Goal: Task Accomplishment & Management: Manage account settings

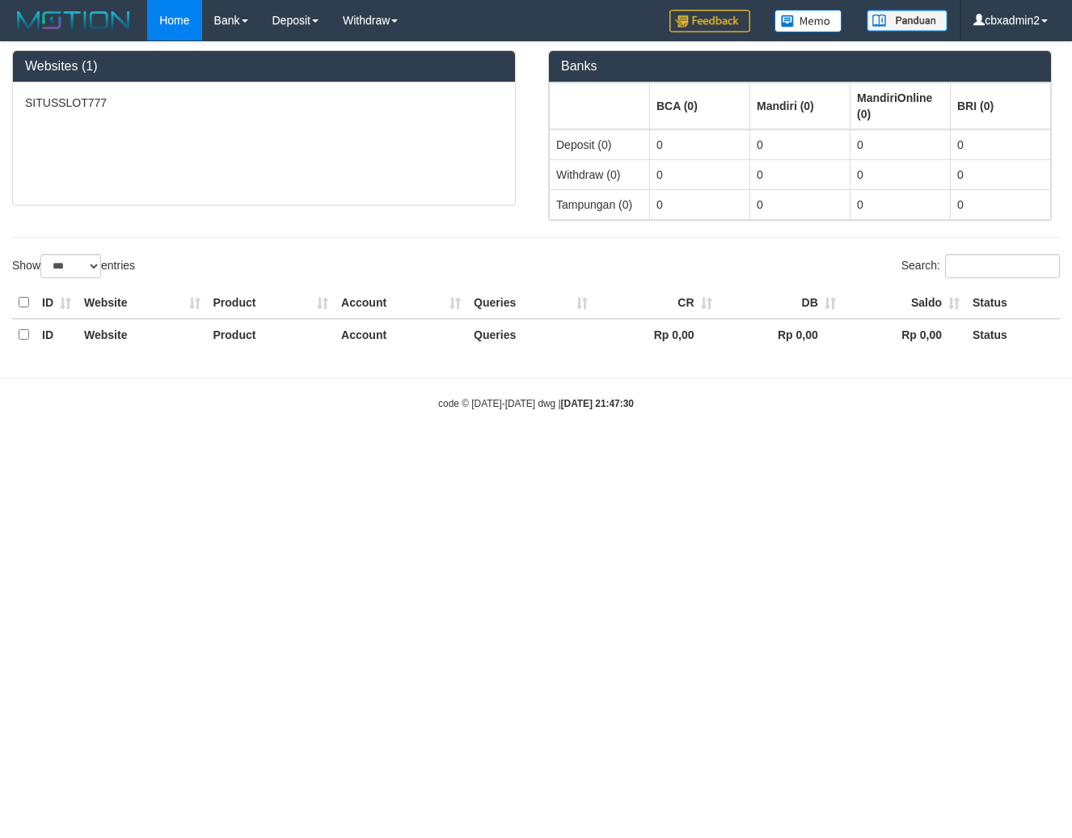
select select "***"
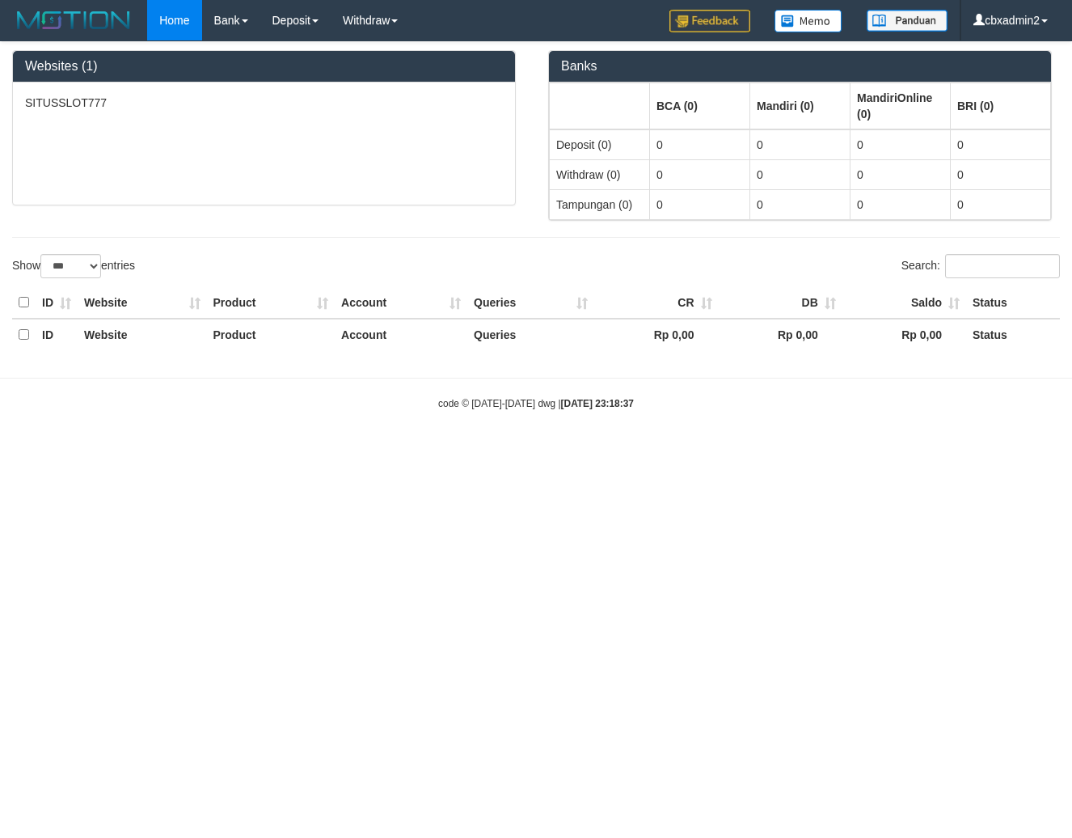
select select "***"
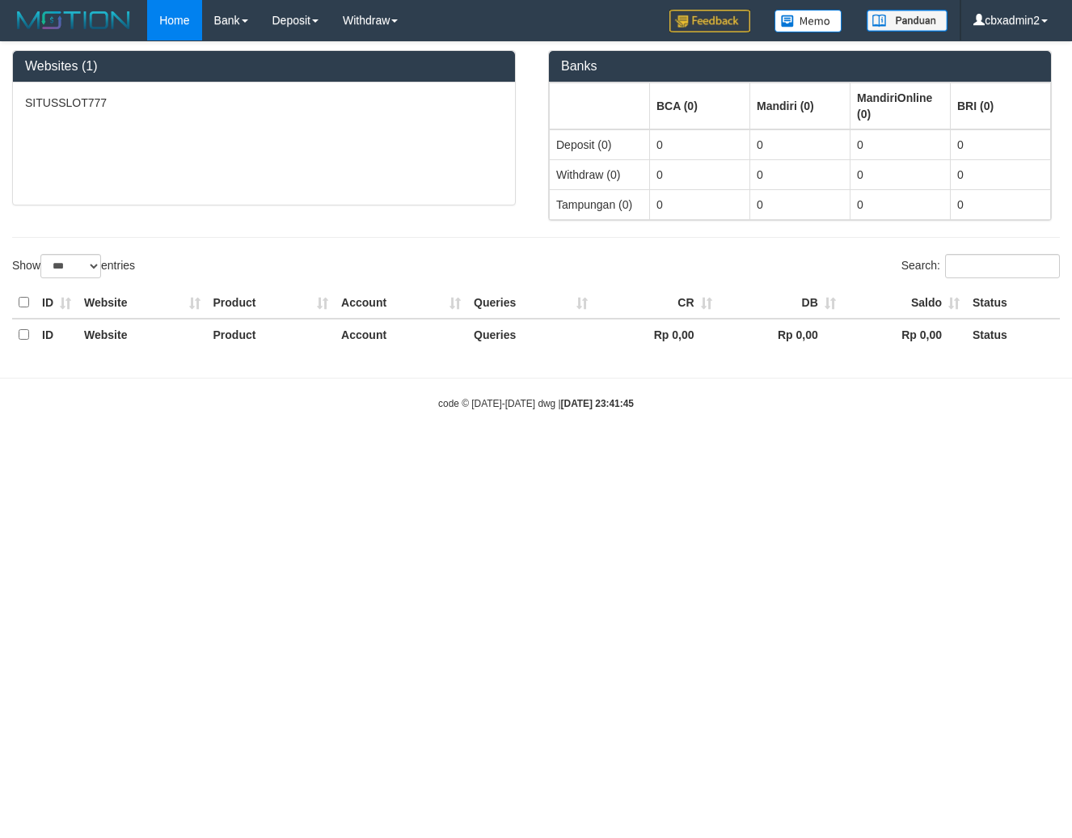
select select "***"
